Goal: Transaction & Acquisition: Purchase product/service

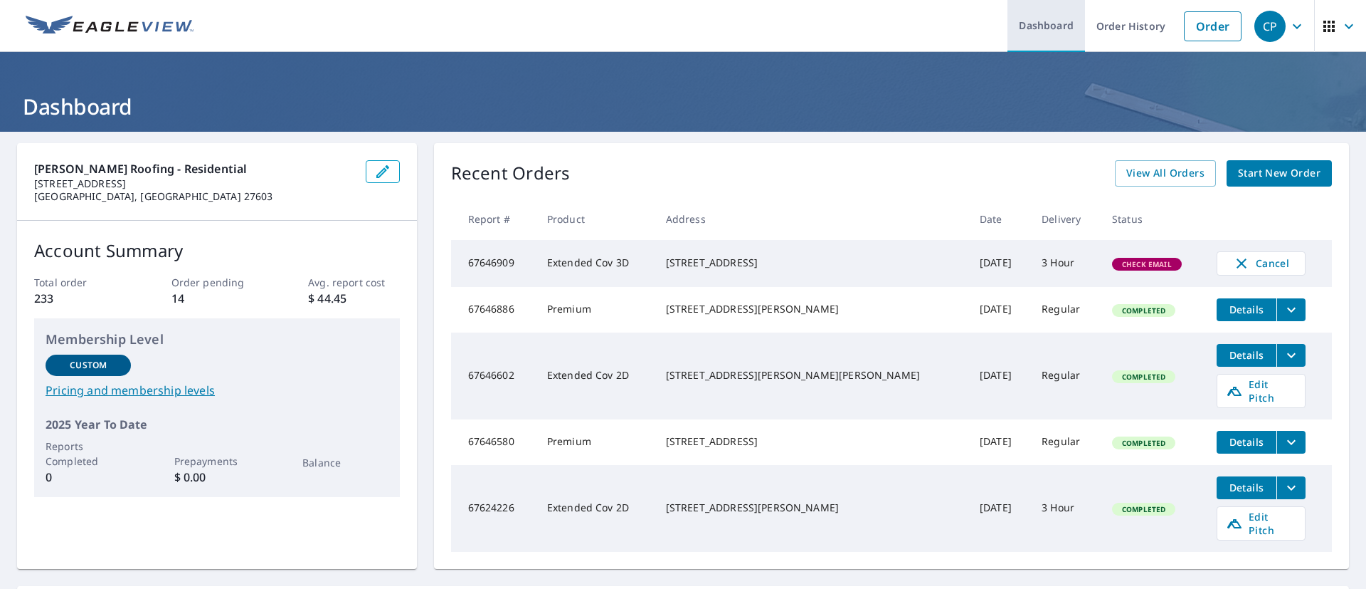
click at [1037, 41] on link "Dashboard" at bounding box center [1047, 26] width 78 height 52
click at [1195, 28] on link "Order" at bounding box center [1213, 26] width 58 height 30
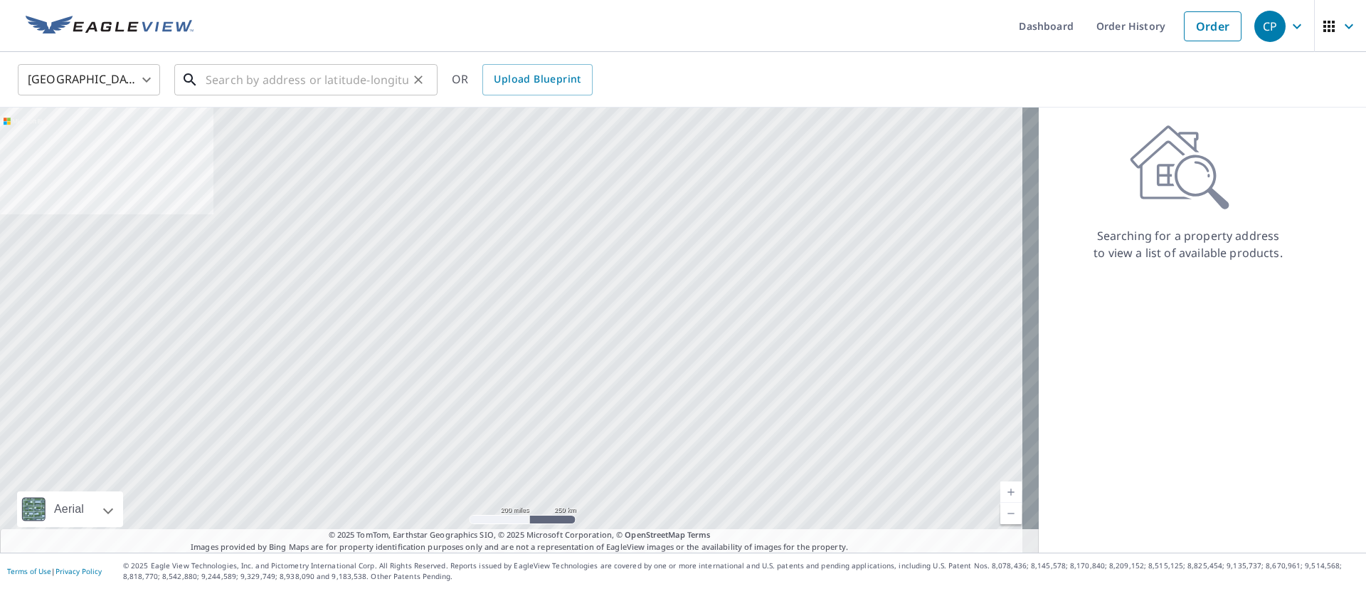
click at [245, 76] on input "text" at bounding box center [307, 80] width 203 height 40
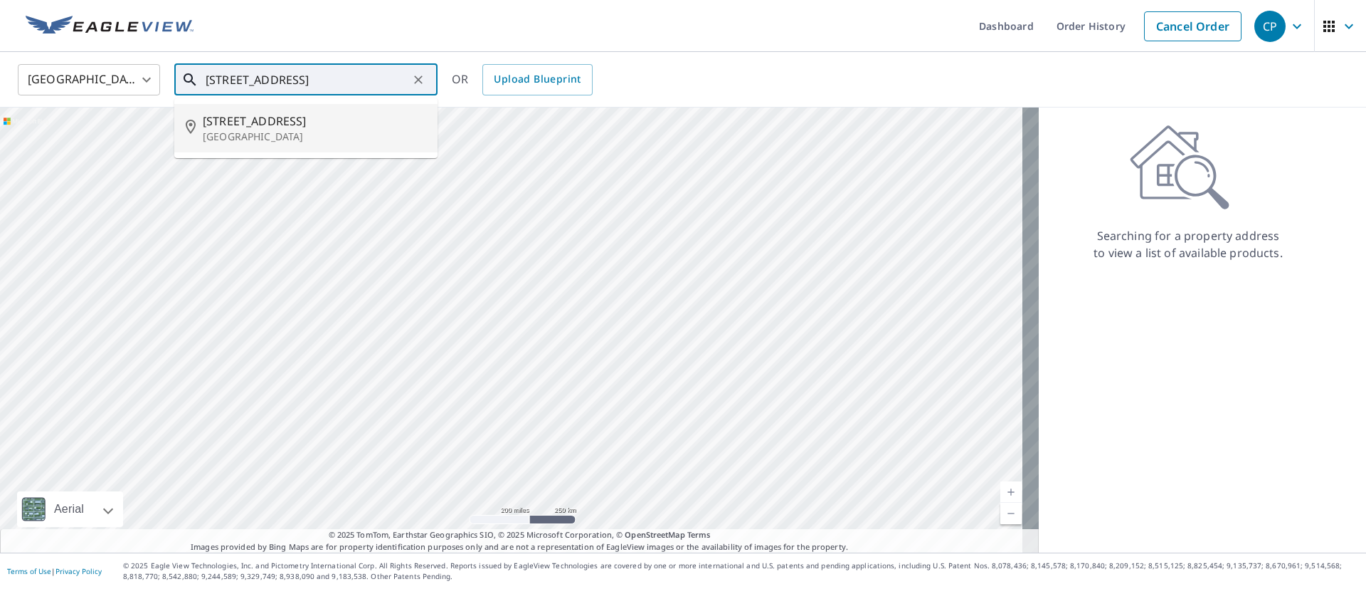
click at [241, 116] on span "1043 Saint Marys St" at bounding box center [314, 120] width 223 height 17
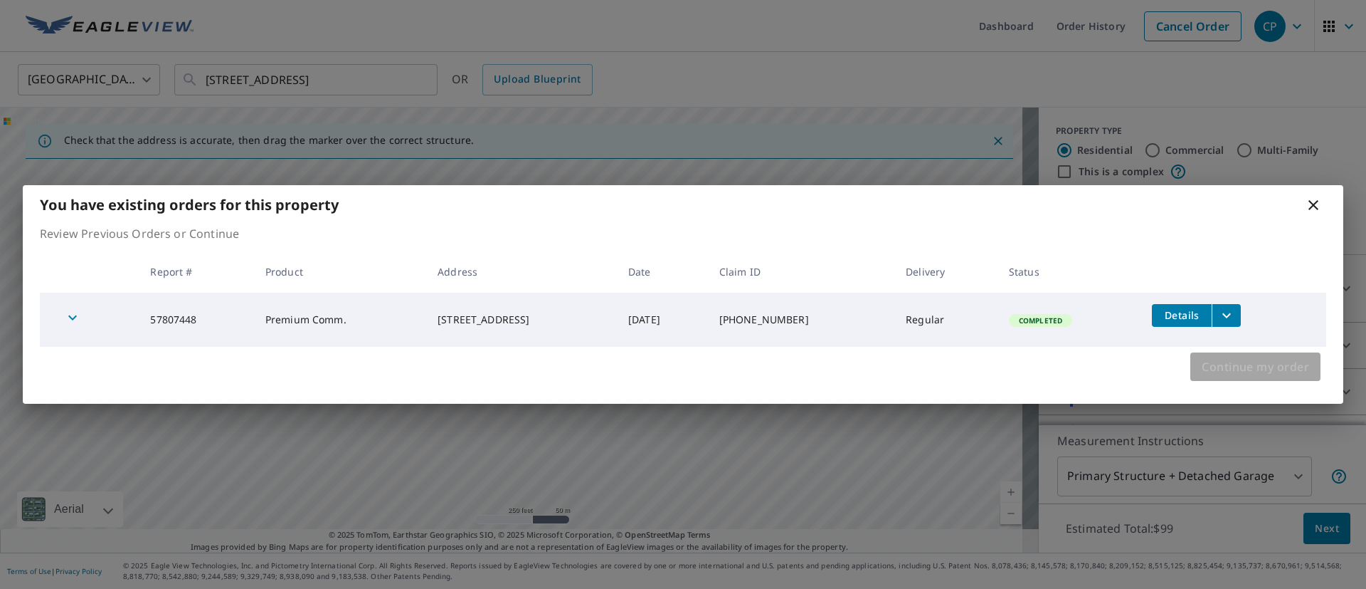
click at [1223, 367] on span "Continue my order" at bounding box center [1255, 367] width 107 height 20
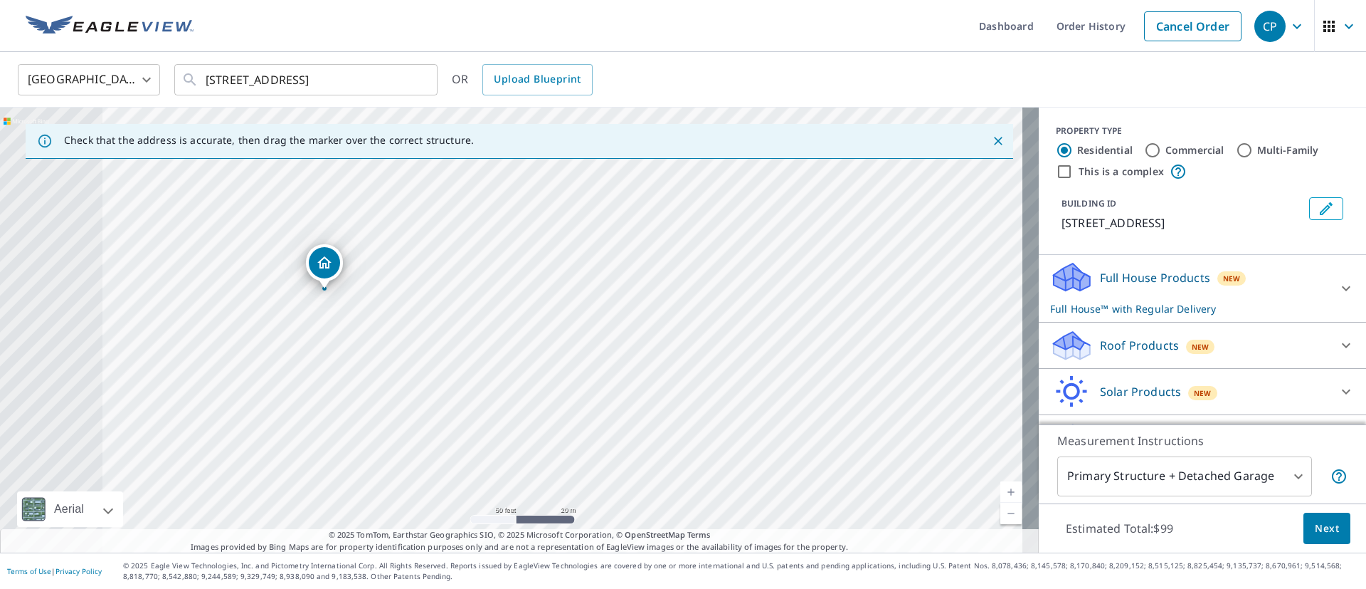
drag, startPoint x: 259, startPoint y: 256, endPoint x: 575, endPoint y: 416, distance: 353.9
click at [575, 416] on div "1043 Saint Marys St Raleigh, NC 27605" at bounding box center [519, 329] width 1039 height 445
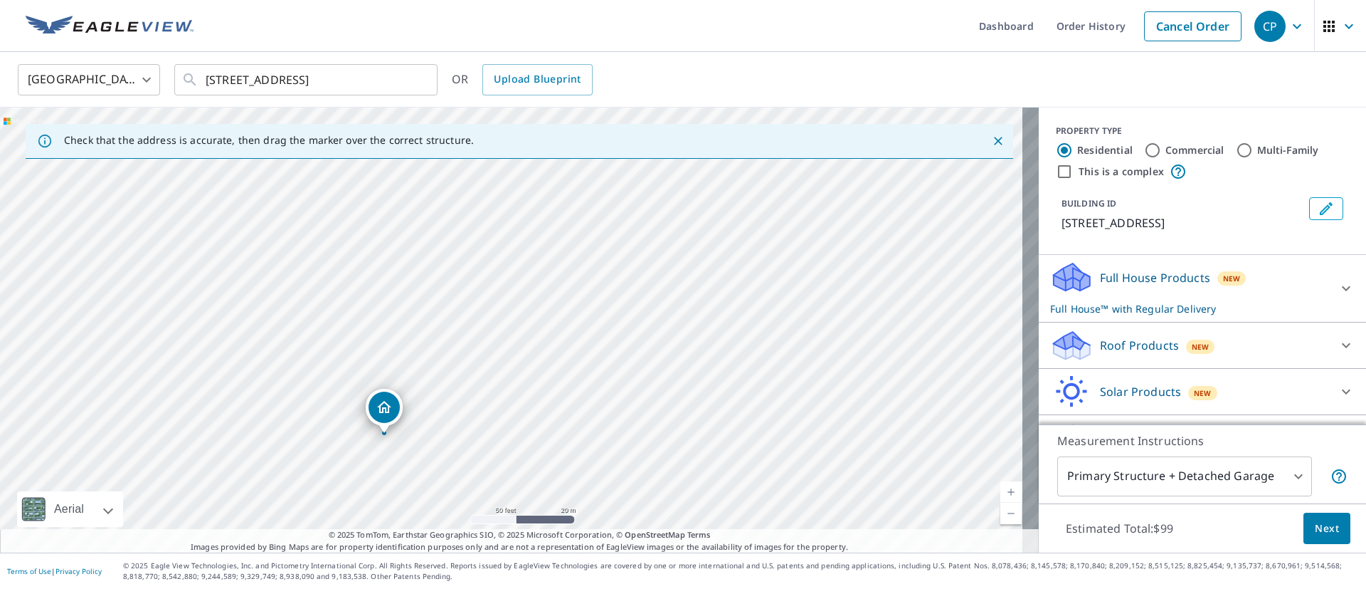
drag, startPoint x: 404, startPoint y: 272, endPoint x: 459, endPoint y: 400, distance: 139.3
click at [459, 400] on div "1043 Saint Marys St Raleigh, NC 27605" at bounding box center [519, 329] width 1039 height 445
click at [471, 307] on div "1043 Saint Marys St Raleigh, NC 27605" at bounding box center [519, 329] width 1039 height 445
click at [606, 206] on div "1043 Saint Marys St Raleigh, NC 27605" at bounding box center [519, 329] width 1039 height 445
click at [250, 85] on input "1043 Saint Marys St Raleigh, NC 27605" at bounding box center [307, 80] width 203 height 40
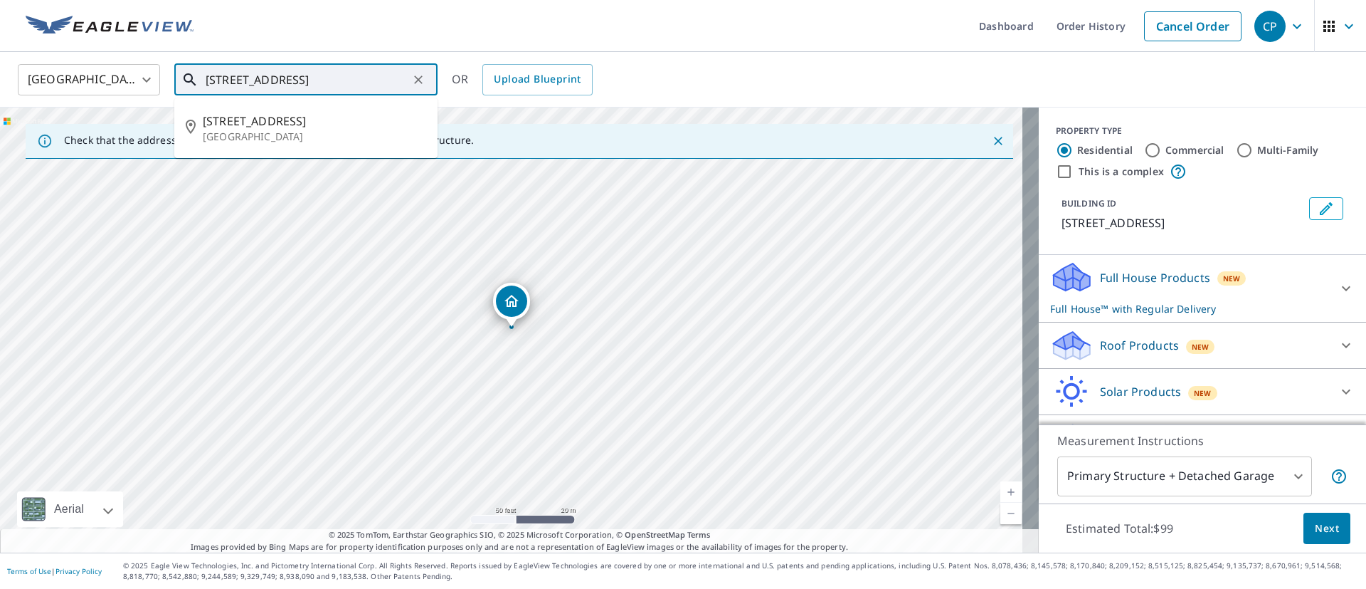
click at [231, 85] on input "1043 Saint Marys St Raleigh, NC 27605" at bounding box center [307, 80] width 203 height 40
click at [305, 120] on span "[STREET_ADDRESS]" at bounding box center [314, 120] width 223 height 17
type input "[STREET_ADDRESS]"
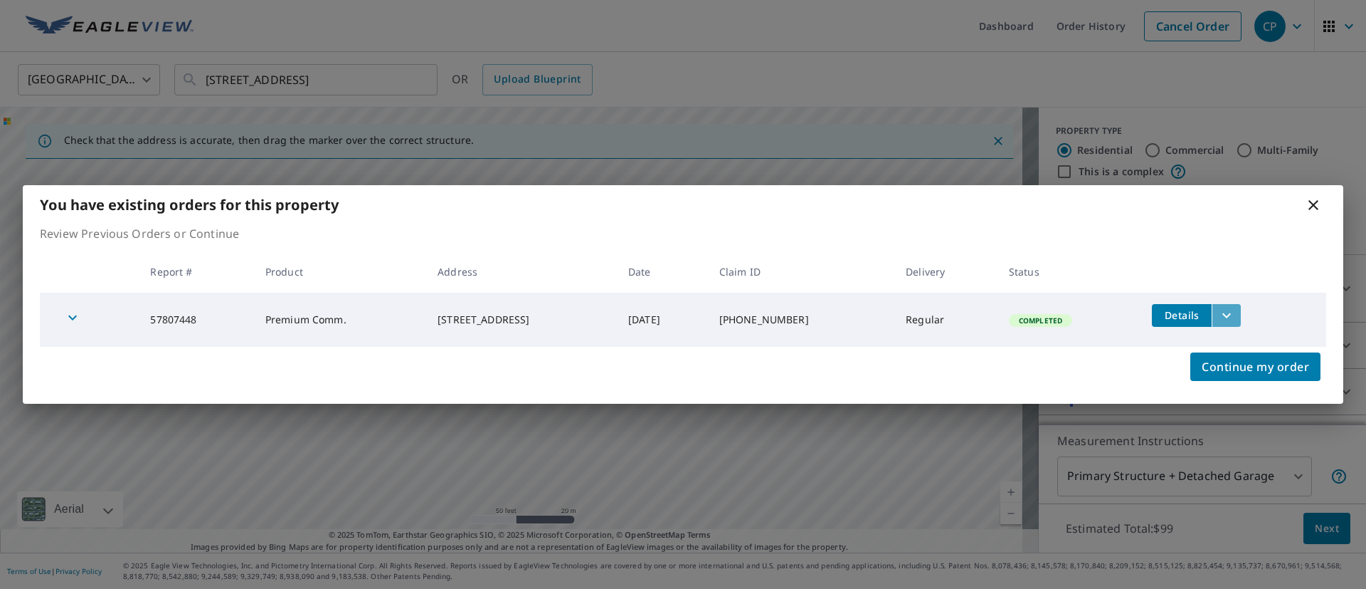
click at [1227, 320] on icon "filesDropdownBtn-57807448" at bounding box center [1226, 315] width 17 height 17
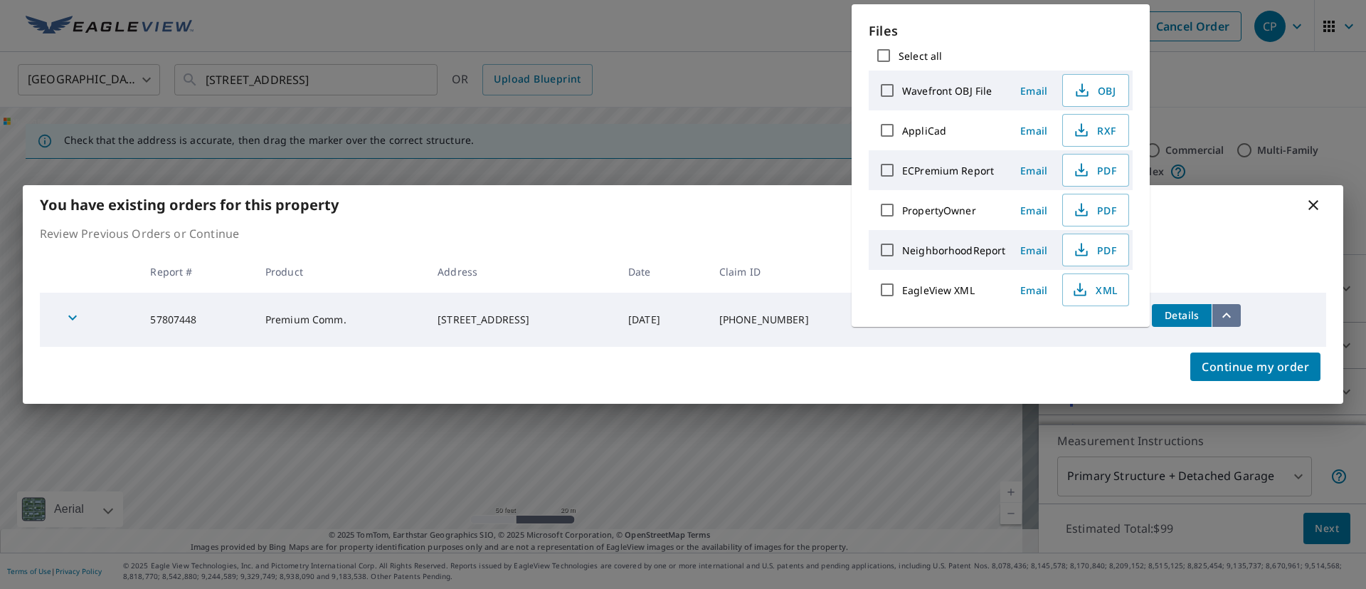
click at [1227, 325] on button "filesDropdownBtn-57807448" at bounding box center [1226, 315] width 29 height 23
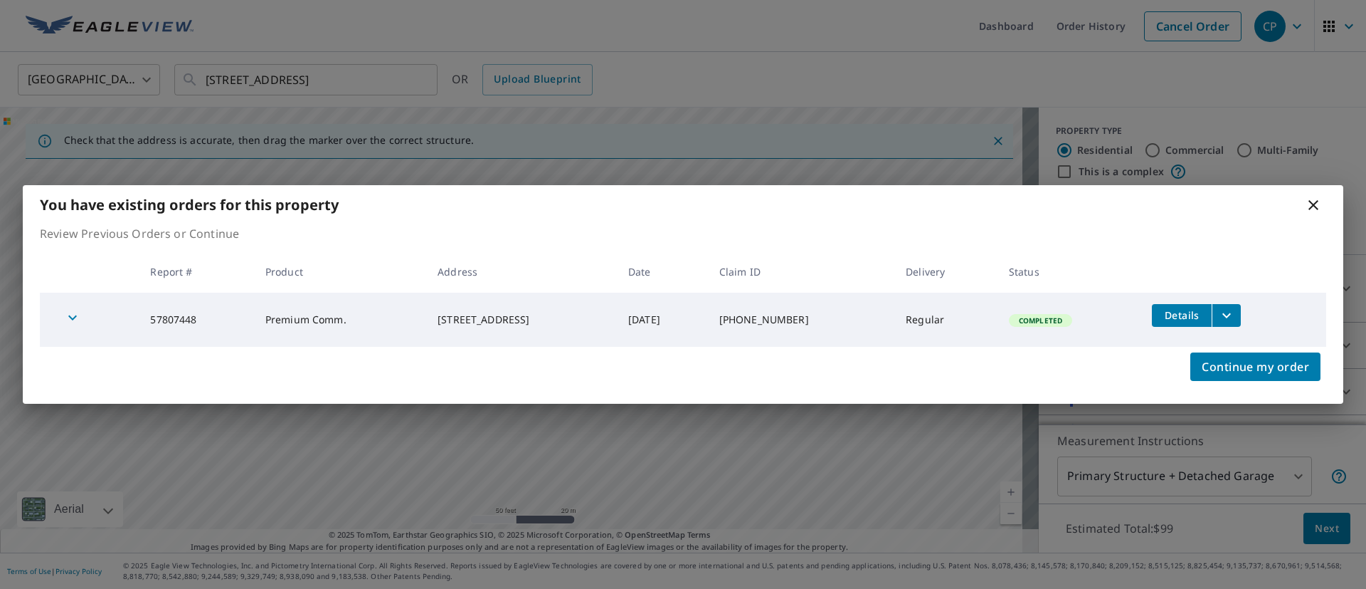
click at [70, 314] on icon "button" at bounding box center [72, 317] width 17 height 17
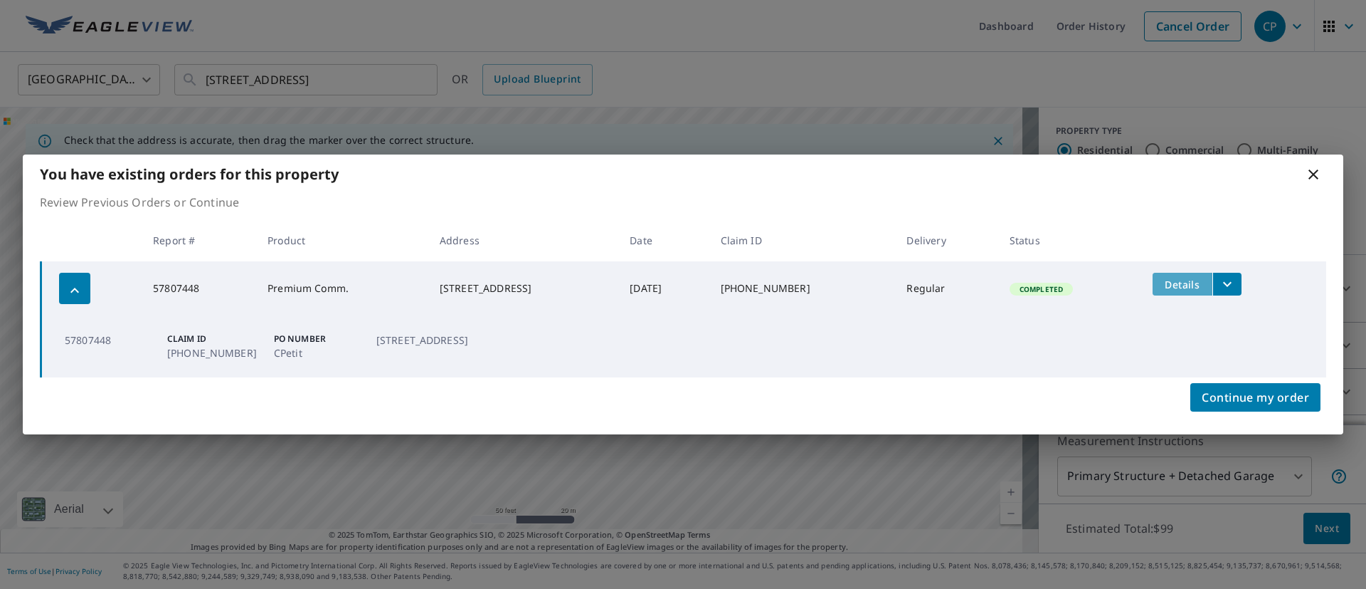
click at [1178, 286] on span "Details" at bounding box center [1182, 285] width 43 height 14
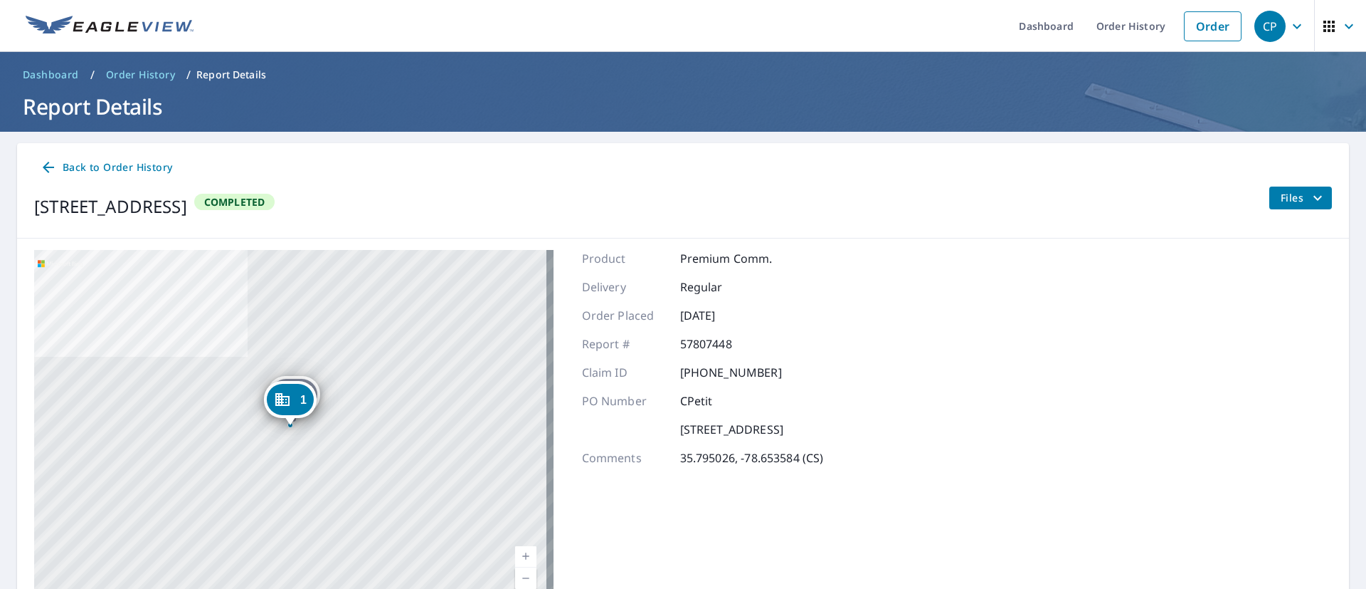
click at [120, 71] on span "Order History" at bounding box center [140, 75] width 69 height 14
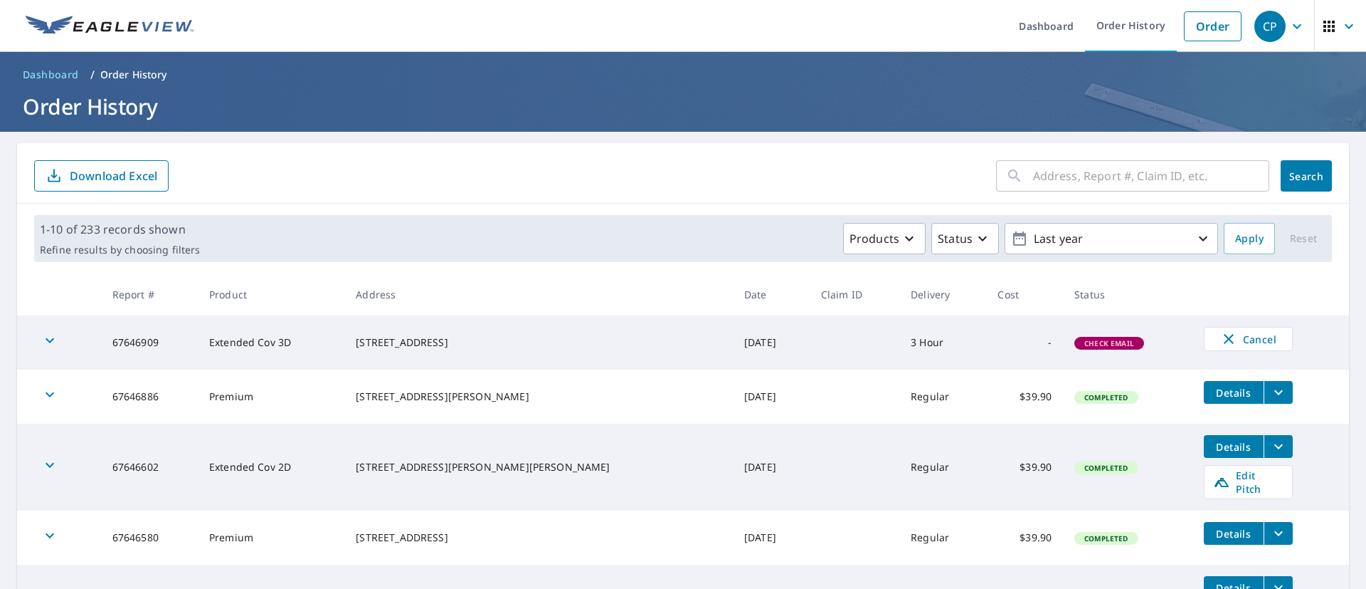
click at [990, 156] on div "​ Search Download Excel" at bounding box center [683, 173] width 1332 height 60
click at [1045, 173] on input "text" at bounding box center [1151, 176] width 236 height 40
type input "1039 St Marys Street"
click at [1297, 174] on span "Search" at bounding box center [1306, 176] width 28 height 14
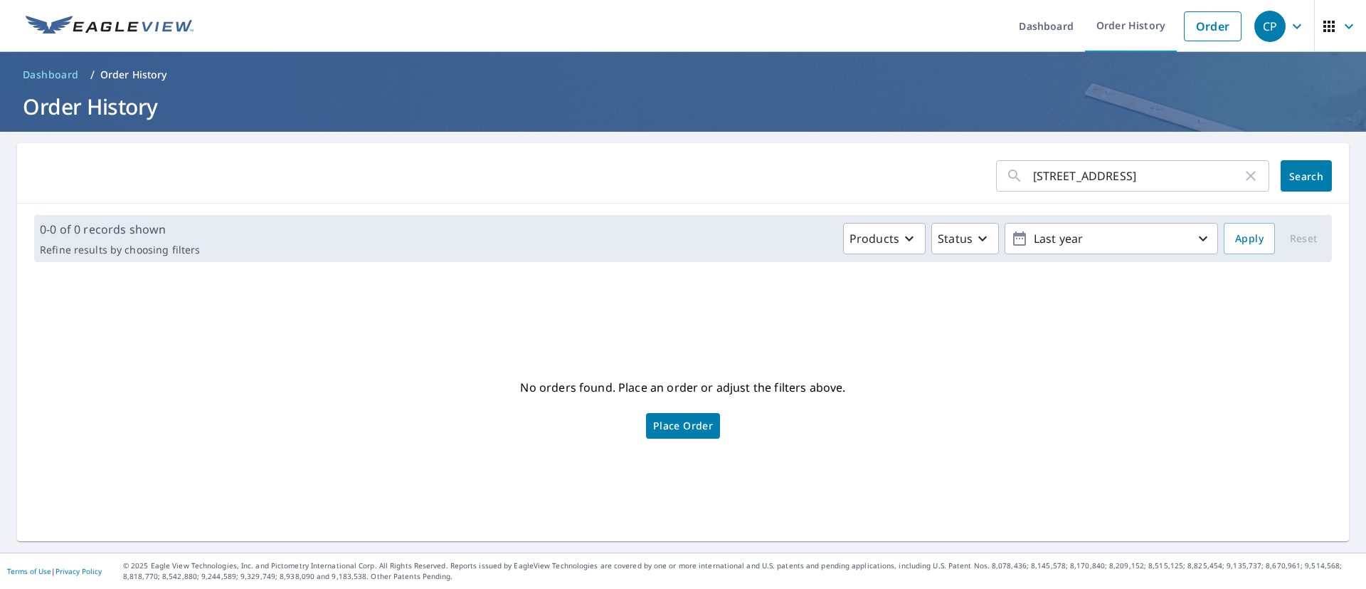
click at [685, 422] on span "Place Order" at bounding box center [683, 425] width 60 height 7
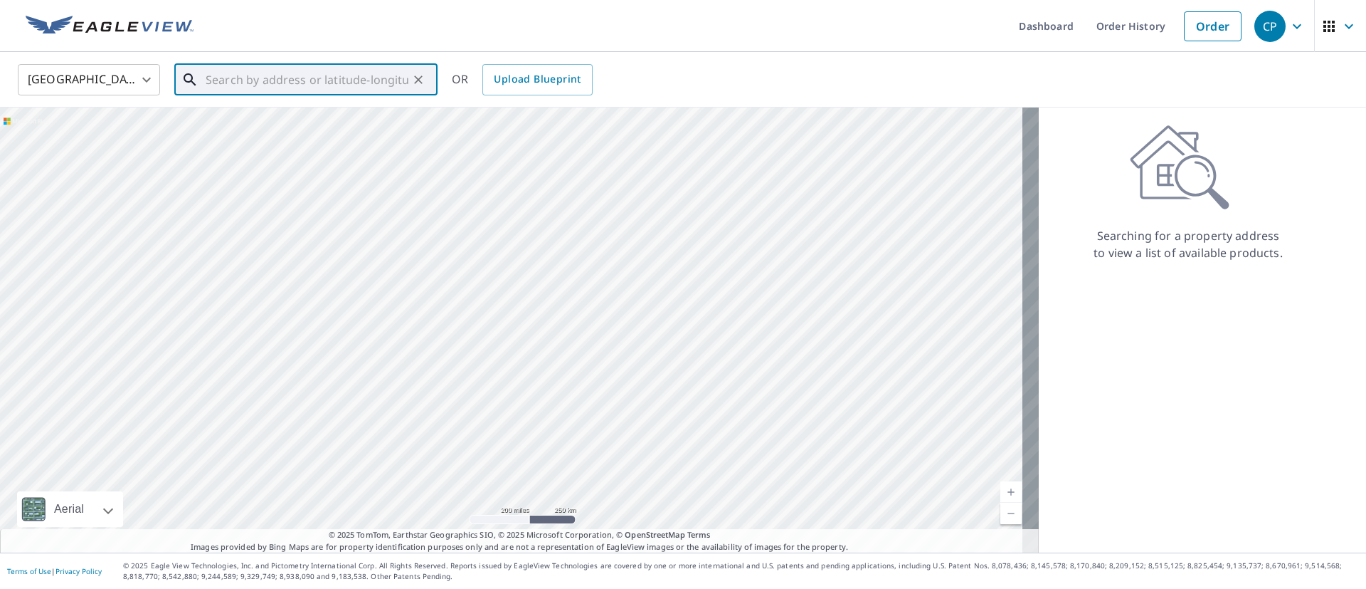
click at [250, 78] on input "text" at bounding box center [307, 80] width 203 height 40
click at [321, 125] on span "[STREET_ADDRESS]" at bounding box center [314, 120] width 223 height 17
type input "[STREET_ADDRESS]"
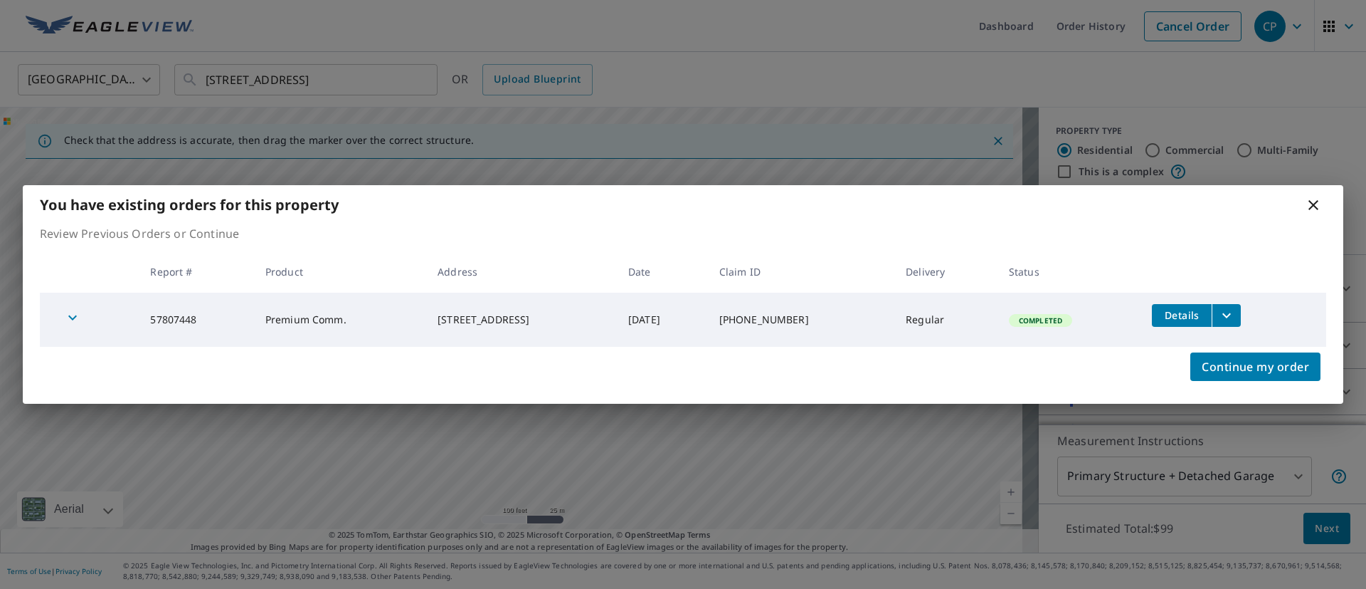
click at [1311, 209] on icon at bounding box center [1314, 205] width 10 height 10
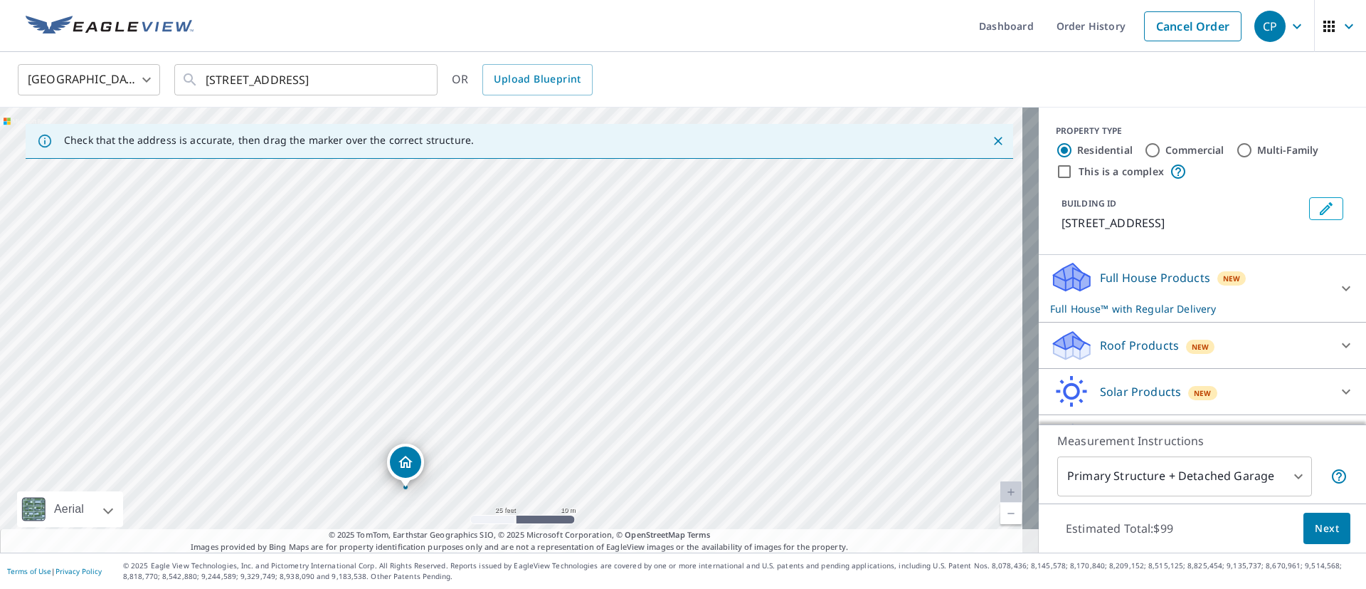
drag, startPoint x: 556, startPoint y: 268, endPoint x: 565, endPoint y: 402, distance: 134.1
click at [565, 402] on div "[STREET_ADDRESS]" at bounding box center [519, 329] width 1039 height 445
drag, startPoint x: 399, startPoint y: 458, endPoint x: 574, endPoint y: 193, distance: 318.0
click at [512, 344] on div "[STREET_ADDRESS][PERSON_NAME]" at bounding box center [519, 329] width 1039 height 445
click at [523, 352] on div "[STREET_ADDRESS][PERSON_NAME]" at bounding box center [519, 329] width 1039 height 445
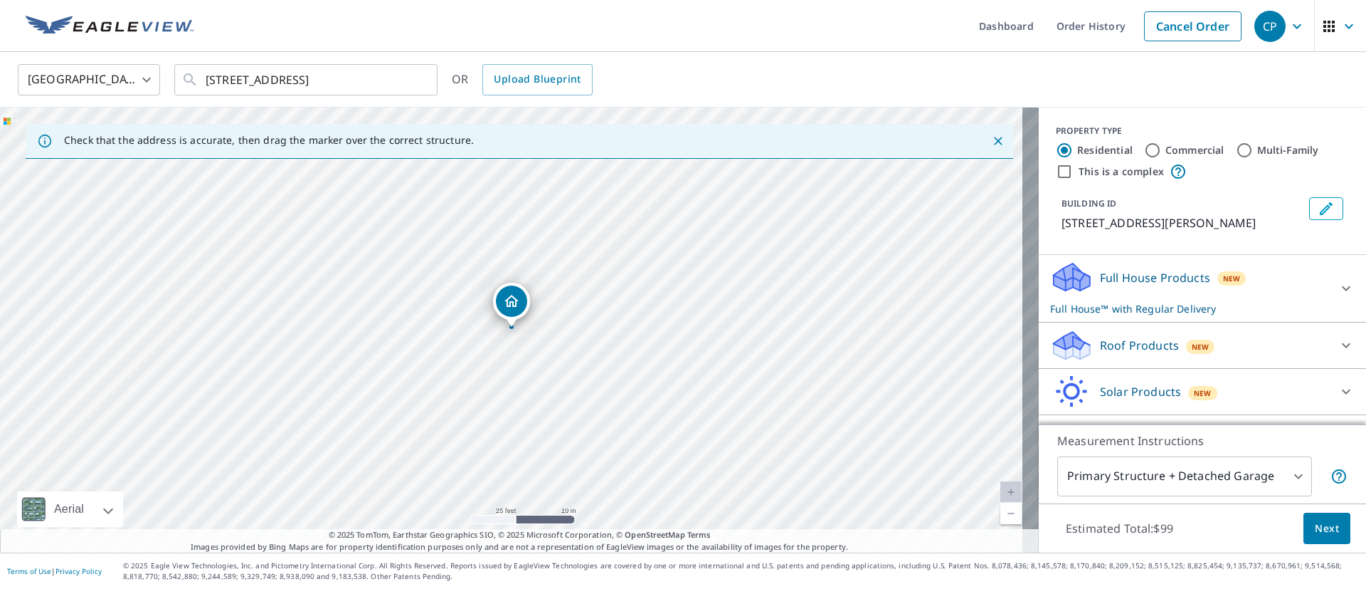
click at [524, 351] on div "[STREET_ADDRESS][PERSON_NAME]" at bounding box center [519, 329] width 1039 height 445
click at [507, 343] on div "[STREET_ADDRESS][PERSON_NAME]" at bounding box center [519, 329] width 1039 height 445
click at [1218, 149] on div "Residential Commercial Multi-Family" at bounding box center [1202, 150] width 293 height 17
click at [1236, 148] on input "Multi-Family" at bounding box center [1244, 150] width 17 height 17
radio input "true"
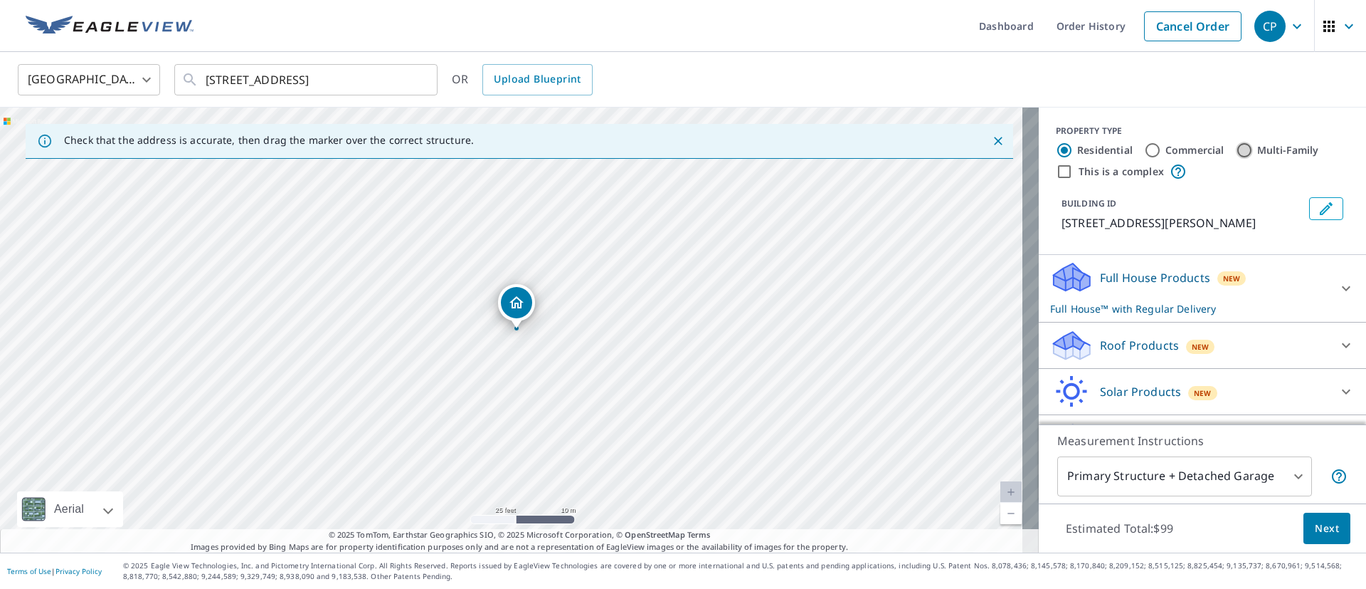
type input "2"
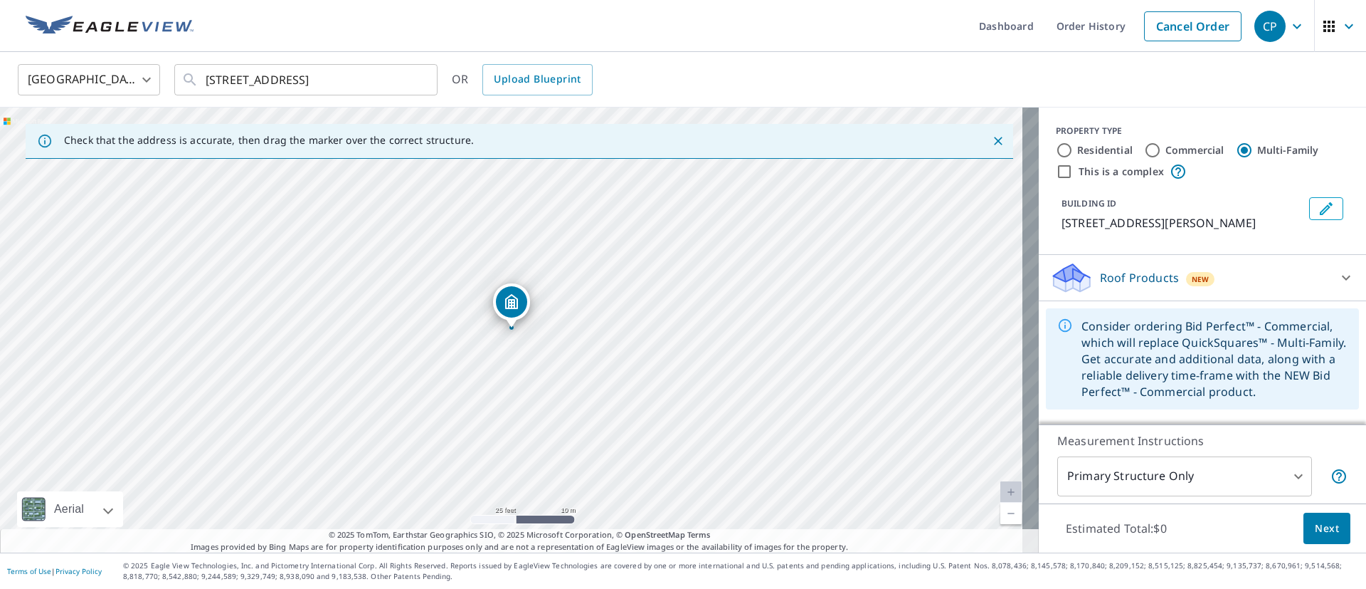
click at [1329, 269] on div at bounding box center [1346, 277] width 34 height 34
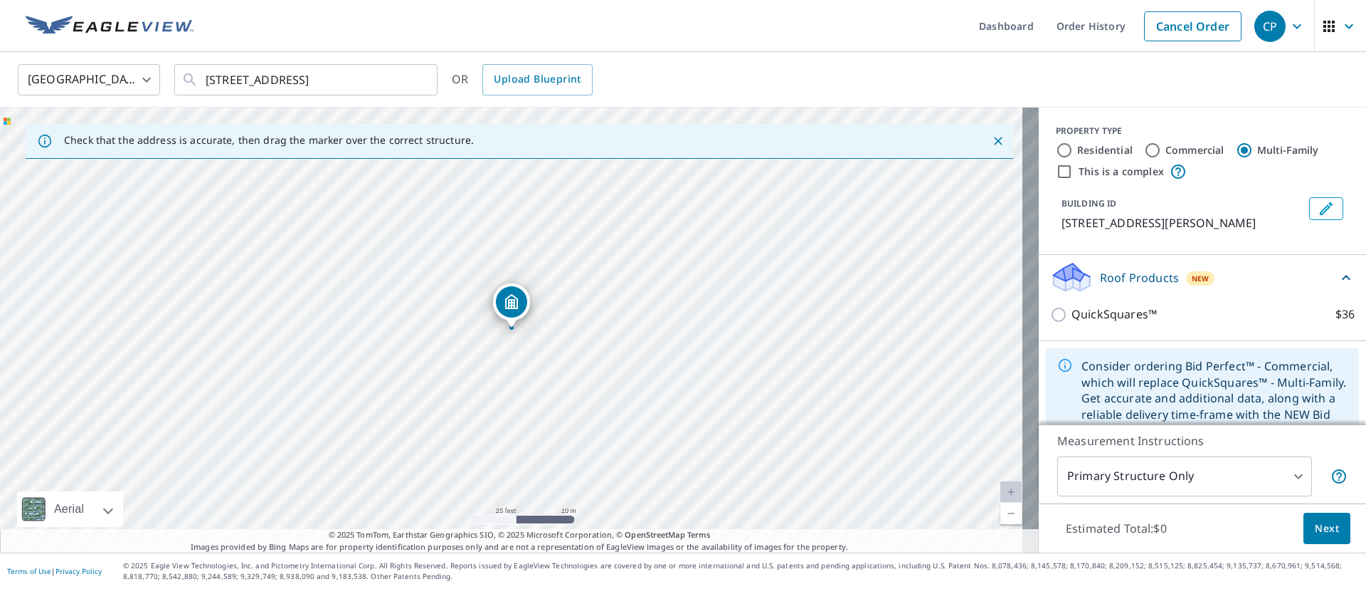
click at [1338, 273] on icon at bounding box center [1346, 277] width 17 height 17
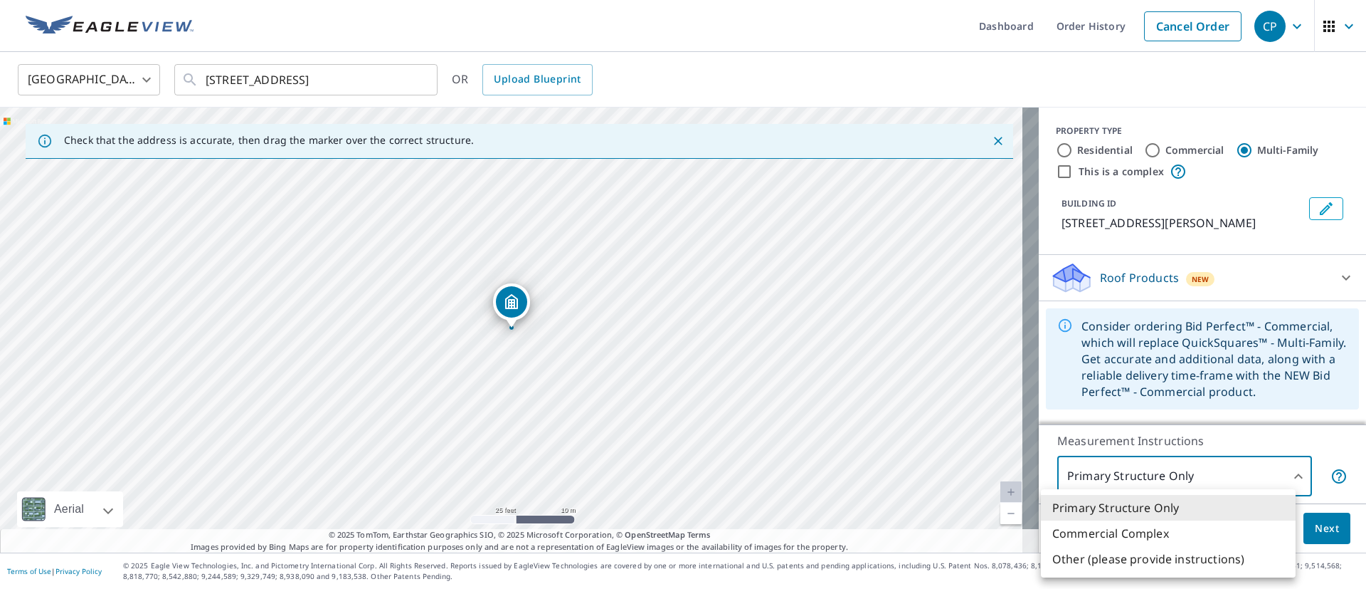
click at [1277, 476] on body "CP CP Dashboard Order History Cancel Order CP [GEOGRAPHIC_DATA] [GEOGRAPHIC_DAT…" at bounding box center [683, 294] width 1366 height 589
click at [1277, 476] on div at bounding box center [683, 294] width 1366 height 589
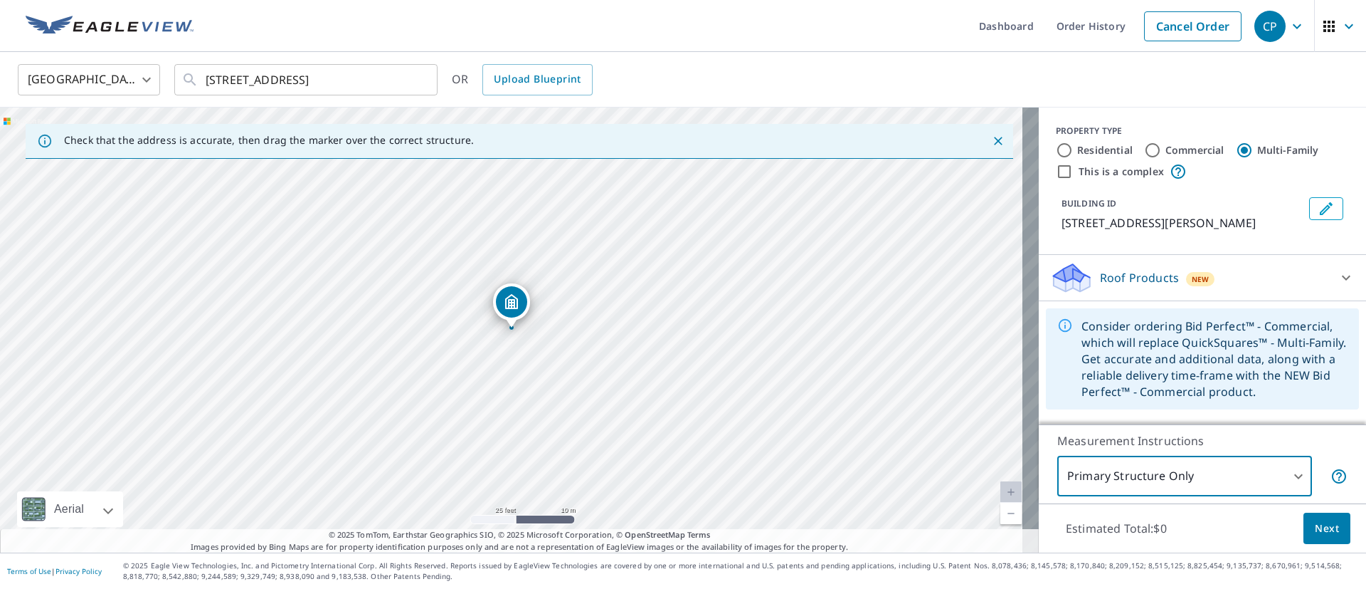
click at [1327, 524] on button "Next" at bounding box center [1327, 528] width 47 height 32
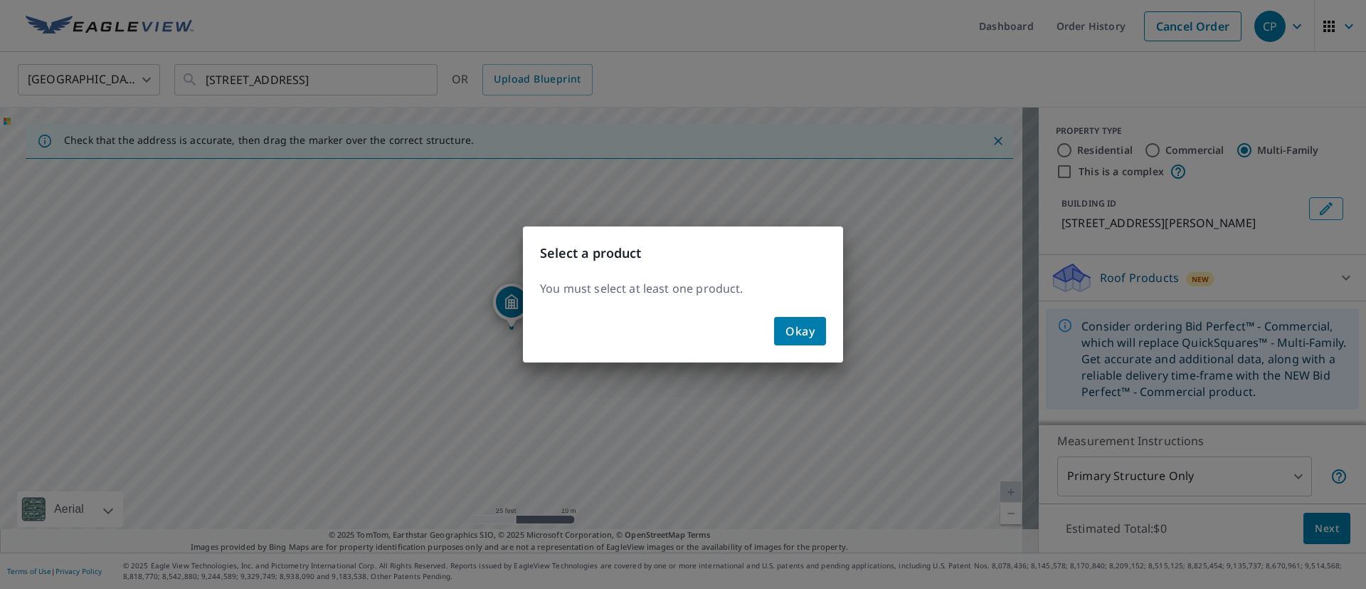
click at [811, 317] on button "Okay" at bounding box center [800, 331] width 52 height 28
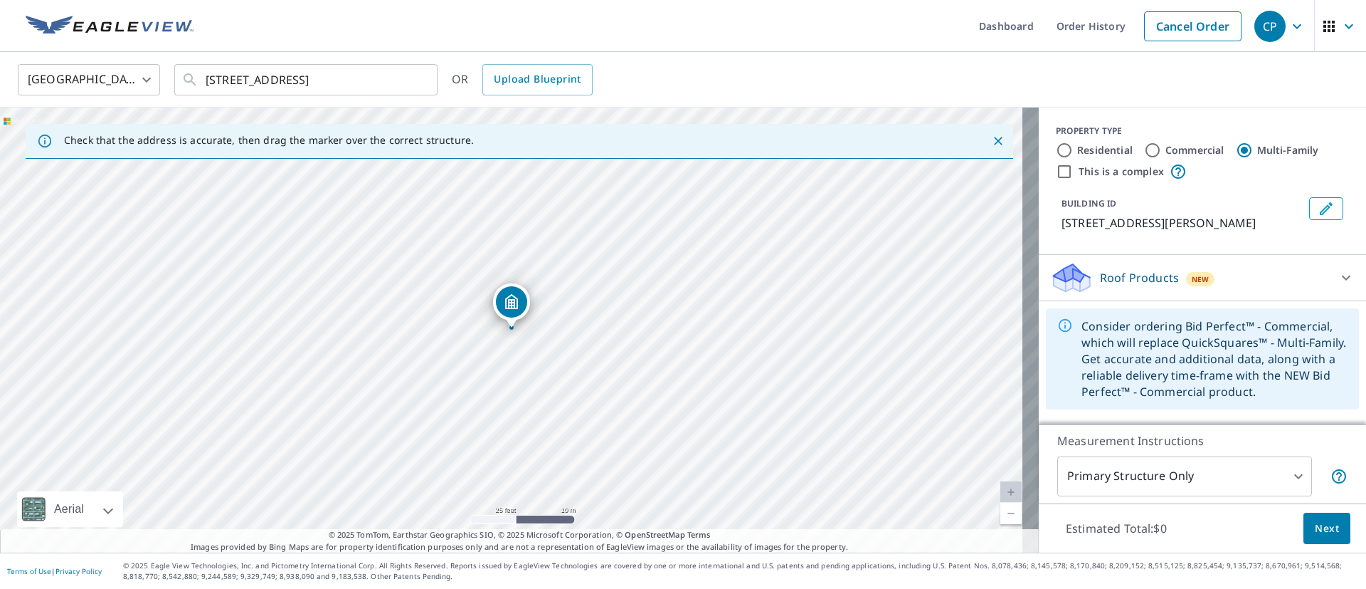
click at [1338, 278] on icon at bounding box center [1346, 277] width 17 height 17
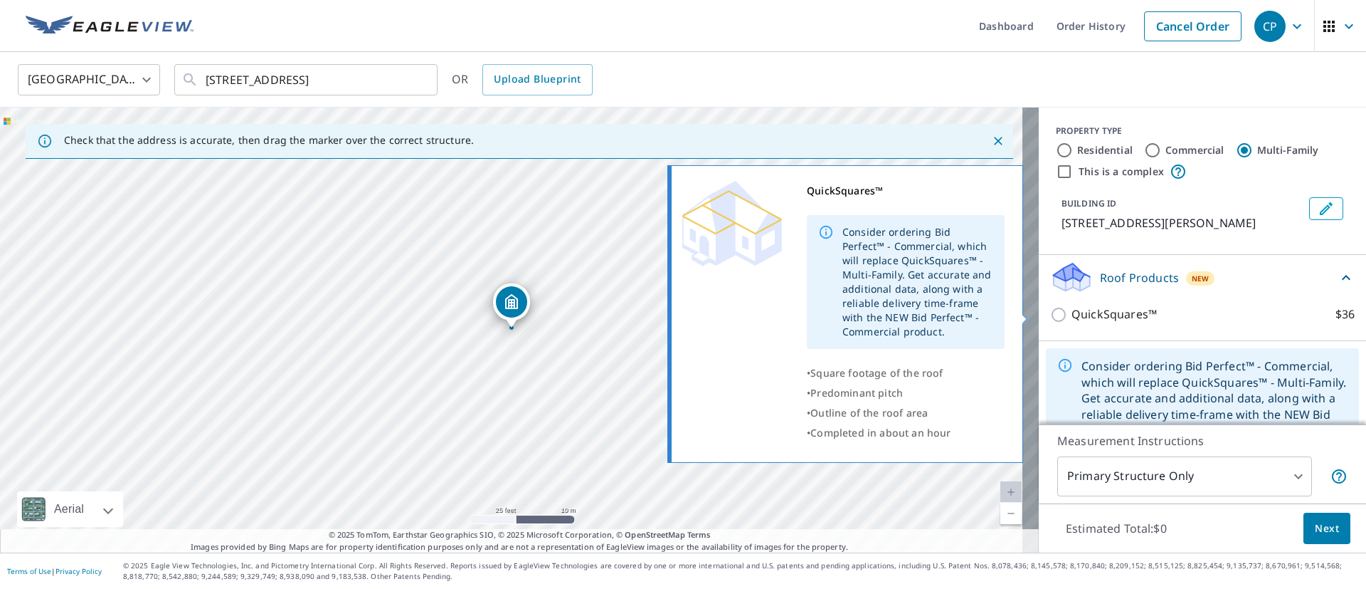
click at [1104, 310] on p "QuickSquares™" at bounding box center [1114, 314] width 85 height 18
click at [1072, 310] on input "QuickSquares™ $36" at bounding box center [1060, 314] width 21 height 17
checkbox input "true"
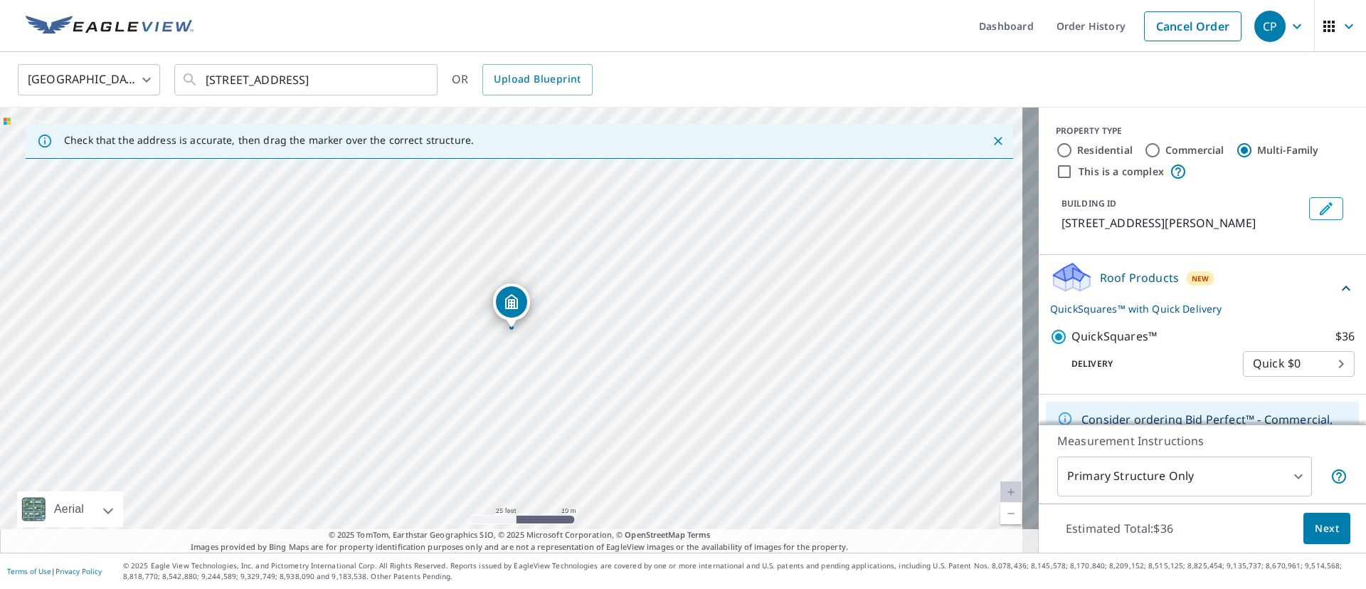
scroll to position [85, 0]
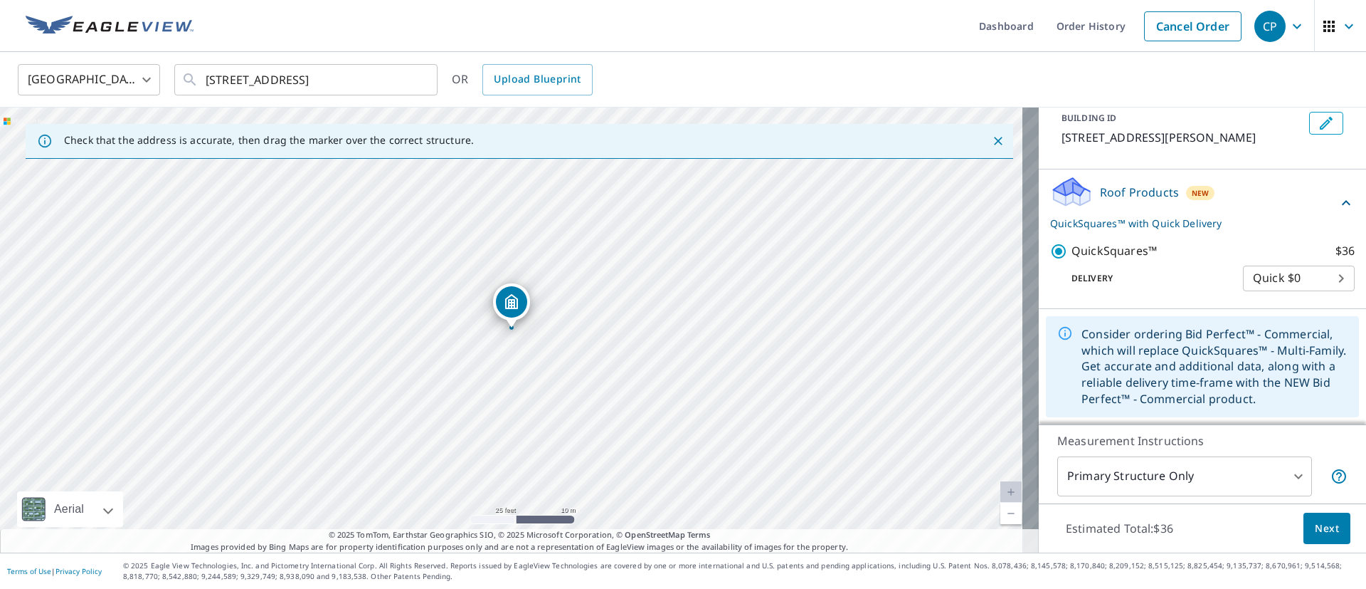
click at [1267, 278] on body "CP CP Dashboard Order History Cancel Order CP [GEOGRAPHIC_DATA] [GEOGRAPHIC_DAT…" at bounding box center [683, 294] width 1366 height 589
click at [1267, 278] on li "Quick $0" at bounding box center [1267, 278] width 112 height 26
click at [1319, 542] on button "Next" at bounding box center [1327, 528] width 47 height 32
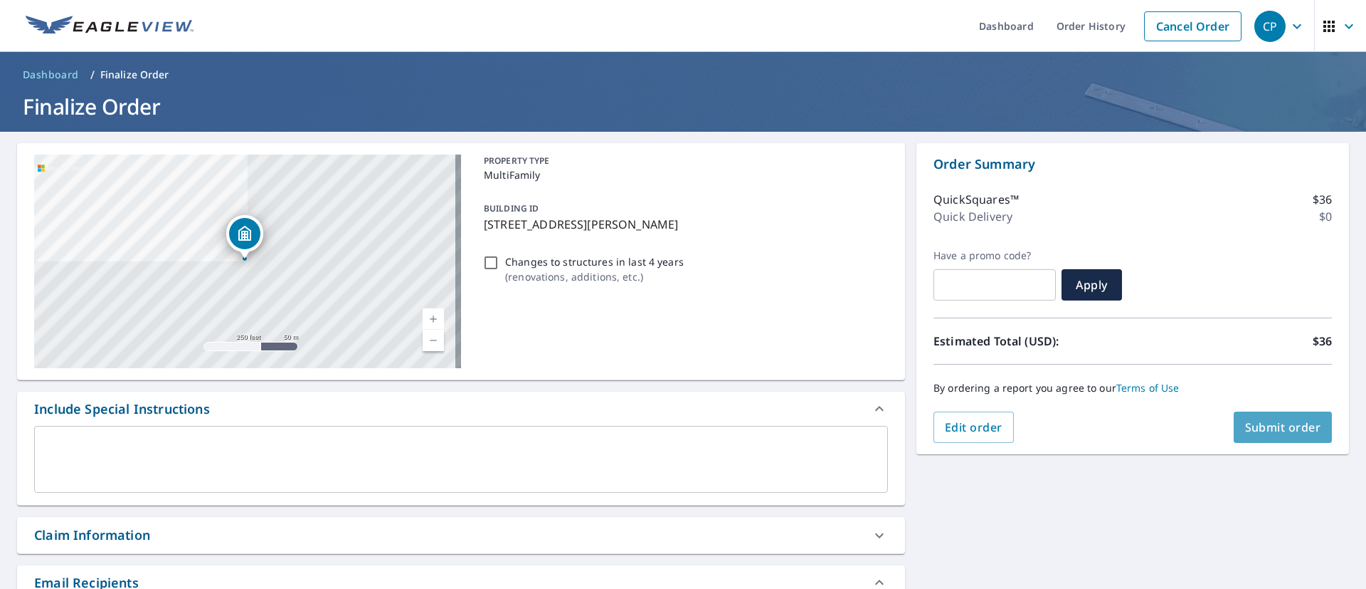
click at [1280, 426] on span "Submit order" at bounding box center [1283, 427] width 76 height 16
checkbox input "true"
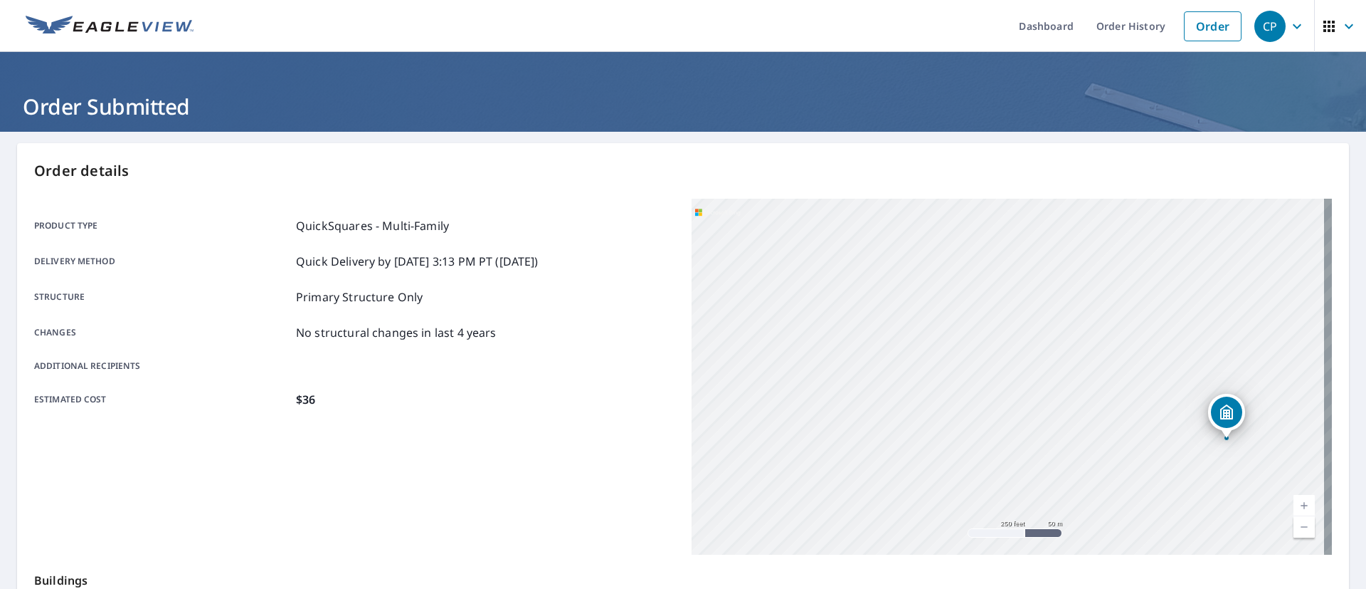
drag, startPoint x: 1268, startPoint y: 436, endPoint x: 1031, endPoint y: 406, distance: 238.9
click at [1032, 406] on div "[STREET_ADDRESS][PERSON_NAME]" at bounding box center [1012, 377] width 640 height 356
drag, startPoint x: 1045, startPoint y: 454, endPoint x: 843, endPoint y: 386, distance: 214.0
click at [843, 388] on div "[STREET_ADDRESS][PERSON_NAME]" at bounding box center [1012, 377] width 640 height 356
